Goal: Task Accomplishment & Management: Use online tool/utility

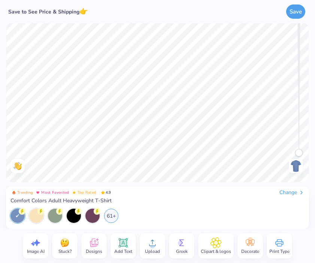
click at [294, 164] on img at bounding box center [296, 166] width 12 height 12
click at [291, 193] on div "Change" at bounding box center [291, 192] width 25 height 7
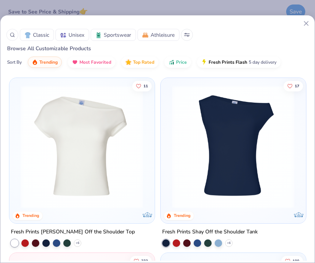
click at [77, 34] on span "Unisex" at bounding box center [76, 35] width 16 height 8
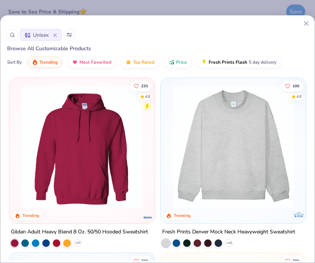
click at [99, 146] on img at bounding box center [82, 146] width 130 height 123
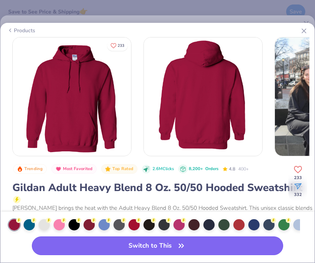
click at [172, 248] on button "Switch to This" at bounding box center [157, 245] width 251 height 19
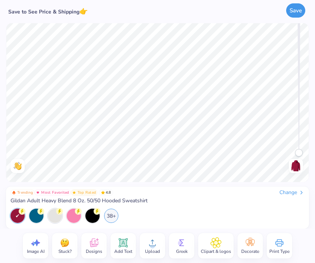
click at [291, 15] on button "Save" at bounding box center [295, 10] width 19 height 14
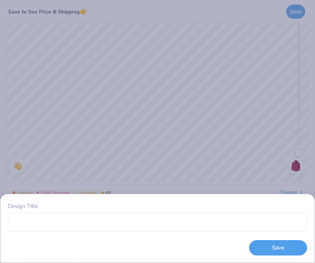
click at [189, 166] on div "Design Title Save" at bounding box center [157, 131] width 315 height 263
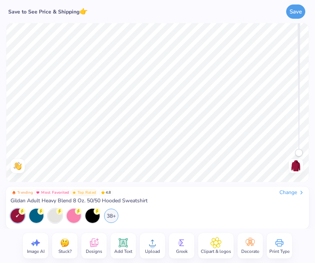
click at [177, 240] on icon at bounding box center [181, 242] width 11 height 11
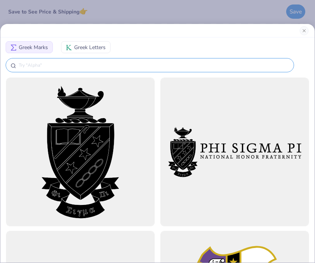
click at [183, 66] on input "text" at bounding box center [153, 64] width 271 height 7
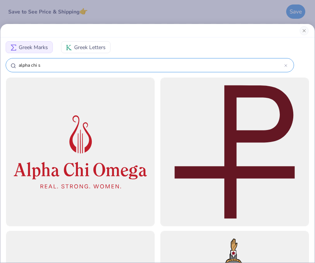
type input "alpha chi si"
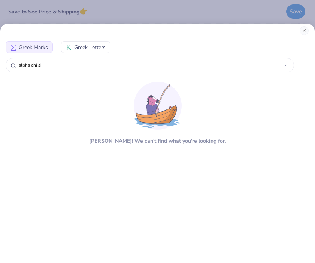
click at [97, 44] on span "Greek Letters" at bounding box center [89, 47] width 31 height 8
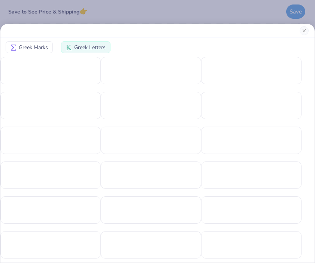
scroll to position [1, 0]
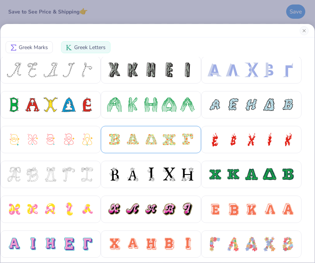
click at [166, 131] on div at bounding box center [151, 139] width 100 height 27
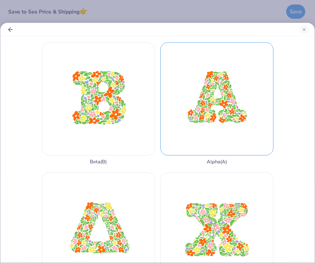
click at [230, 110] on div "Alpha ( A )" at bounding box center [216, 103] width 113 height 122
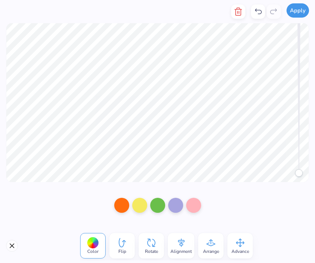
click at [300, 13] on button "Apply" at bounding box center [297, 10] width 22 height 14
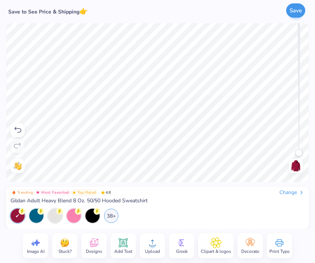
click at [290, 13] on button "Save" at bounding box center [295, 10] width 19 height 14
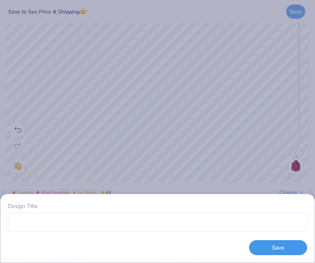
click at [280, 248] on button "Save" at bounding box center [278, 247] width 58 height 15
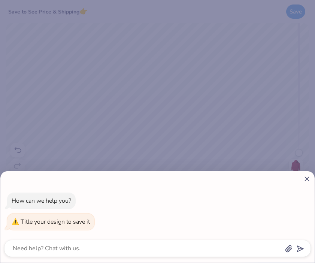
click at [306, 181] on icon at bounding box center [307, 179] width 8 height 8
type textarea "x"
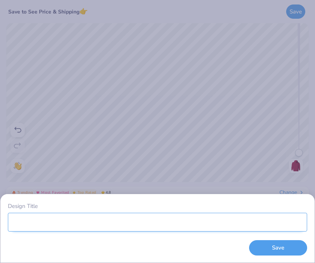
click at [202, 224] on input "Design Title" at bounding box center [157, 222] width 299 height 19
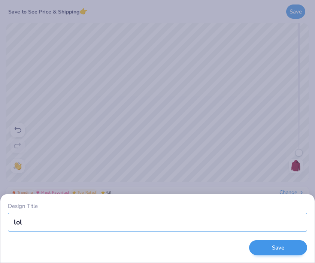
type input "lol"
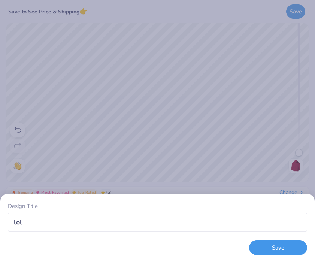
click at [259, 248] on button "Save" at bounding box center [278, 247] width 58 height 15
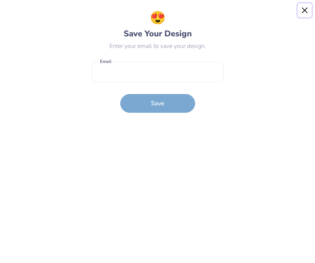
click at [305, 7] on button "Close" at bounding box center [304, 10] width 14 height 14
